Goal: Transaction & Acquisition: Purchase product/service

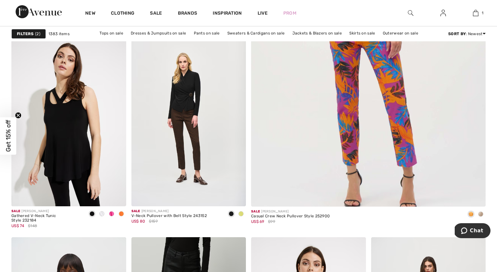
scroll to position [303, 0]
click at [30, 32] on strong "Filters" at bounding box center [25, 34] width 17 height 6
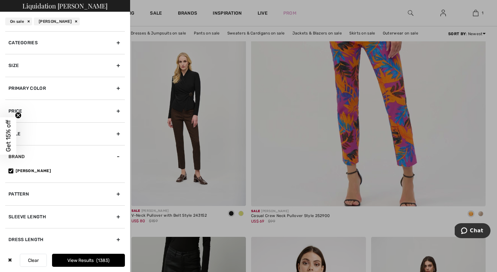
scroll to position [0, 0]
click at [342, 14] on div at bounding box center [248, 136] width 497 height 272
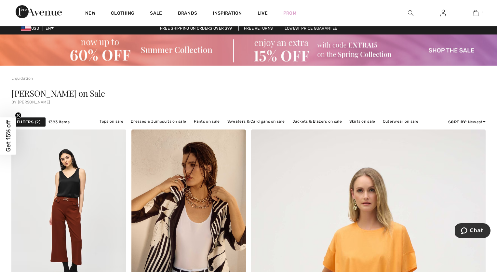
scroll to position [2, 0]
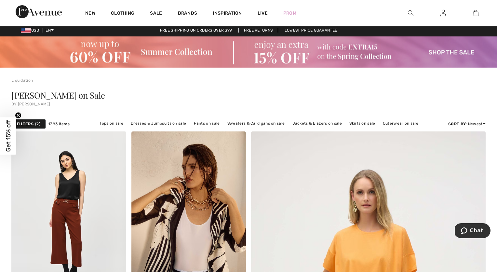
click at [451, 51] on img at bounding box center [248, 51] width 497 height 31
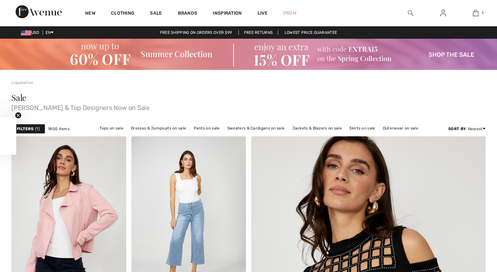
checkbox input "true"
click at [31, 128] on strong "Filters" at bounding box center [25, 129] width 17 height 6
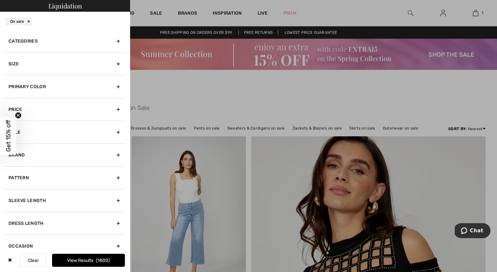
click at [118, 155] on div "Brand" at bounding box center [65, 155] width 120 height 23
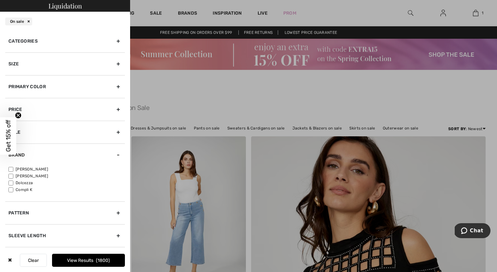
scroll to position [1, 0]
click at [11, 169] on input"] "[PERSON_NAME]" at bounding box center [10, 170] width 5 height 5
checkbox input"] "true"
click at [86, 258] on button "View Results 1383" at bounding box center [88, 260] width 73 height 13
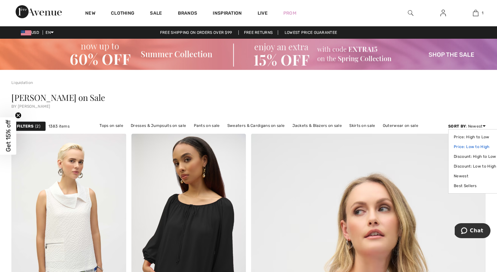
click at [465, 146] on link "Price: Low to High" at bounding box center [475, 147] width 42 height 10
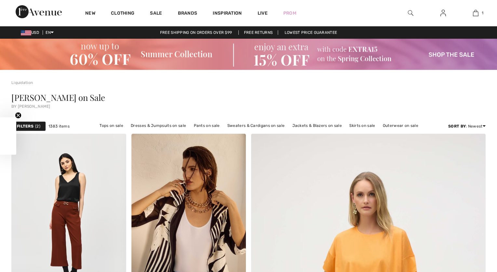
checkbox input "true"
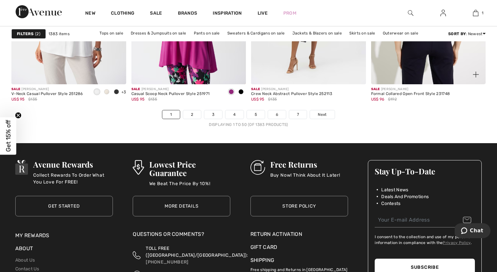
scroll to position [3129, 0]
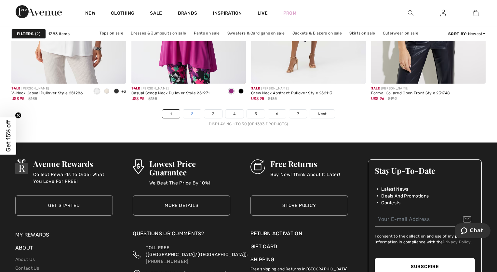
click at [189, 114] on link "2" at bounding box center [192, 114] width 18 height 8
